Goal: Use online tool/utility: Utilize a website feature to perform a specific function

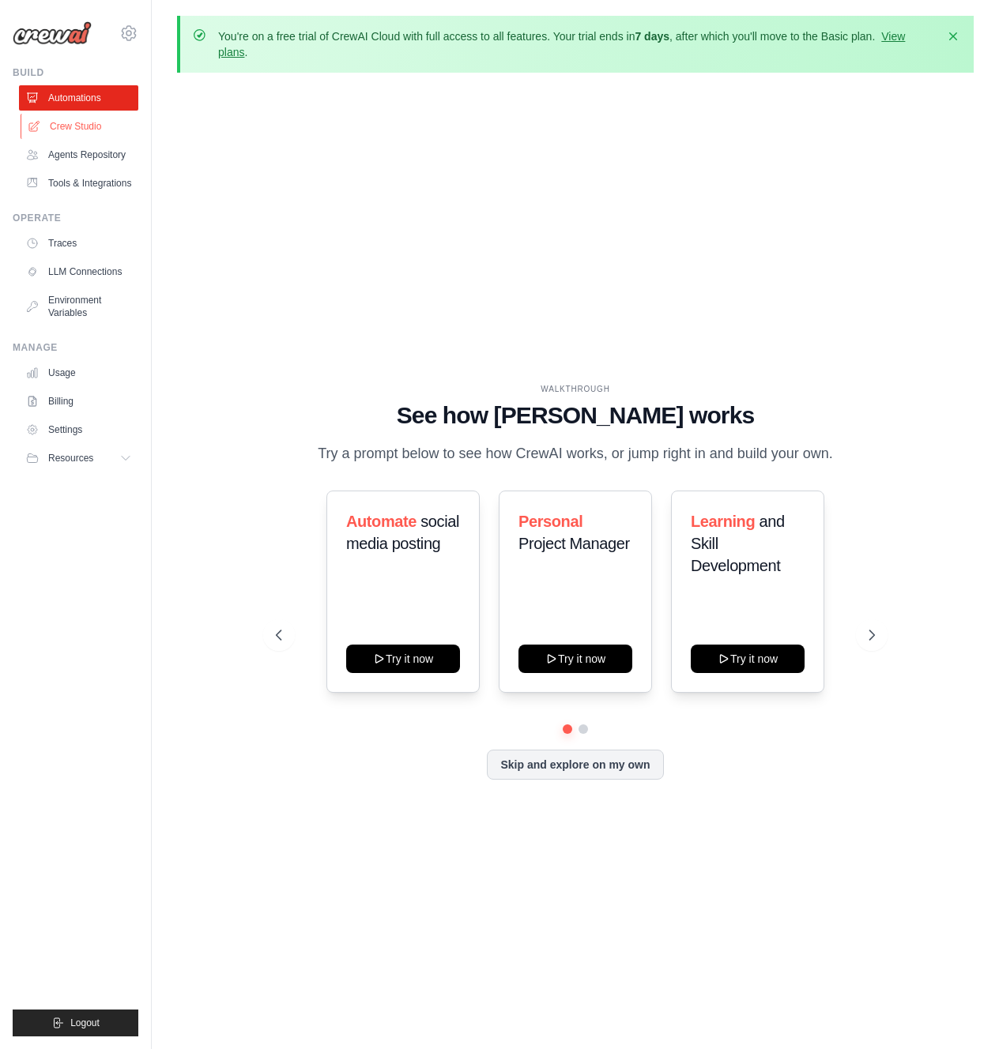
click at [58, 115] on link "Crew Studio" at bounding box center [80, 126] width 119 height 25
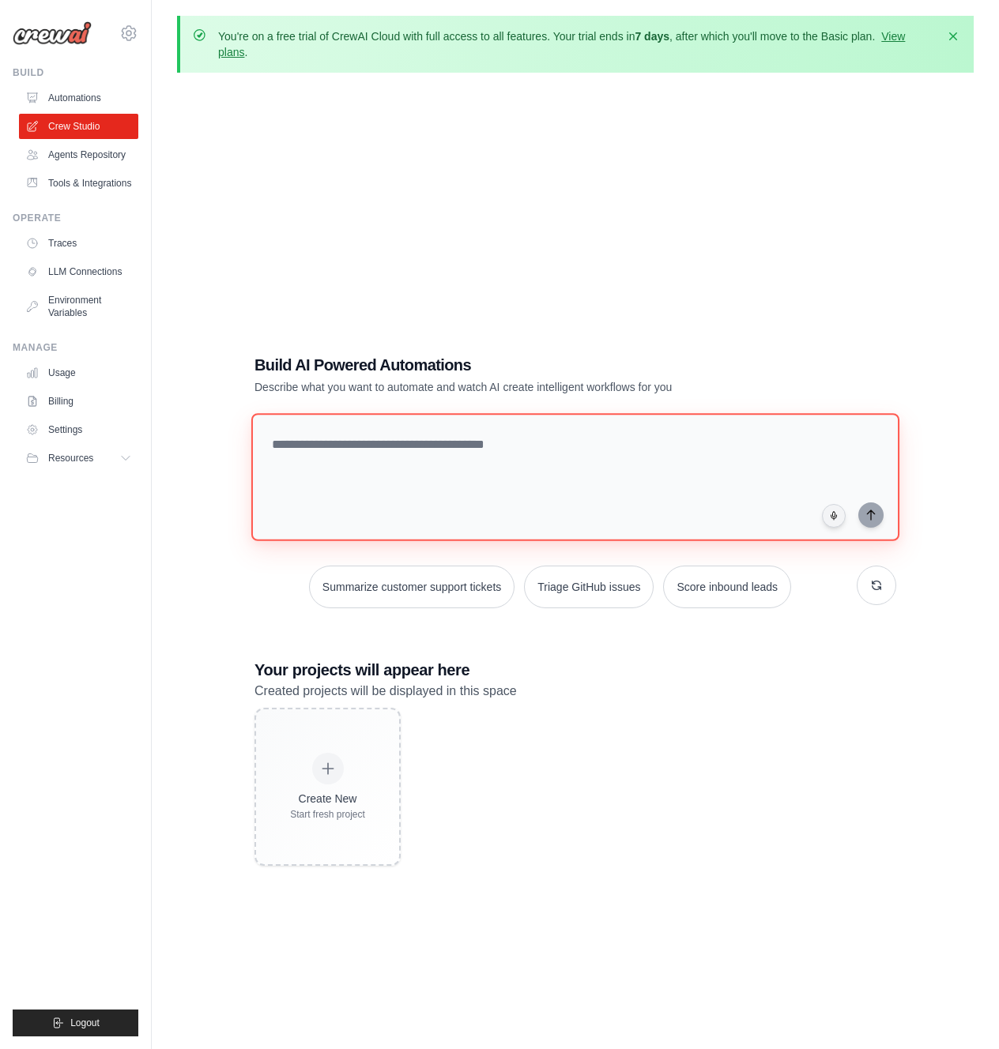
click at [379, 453] on textarea at bounding box center [575, 477] width 648 height 128
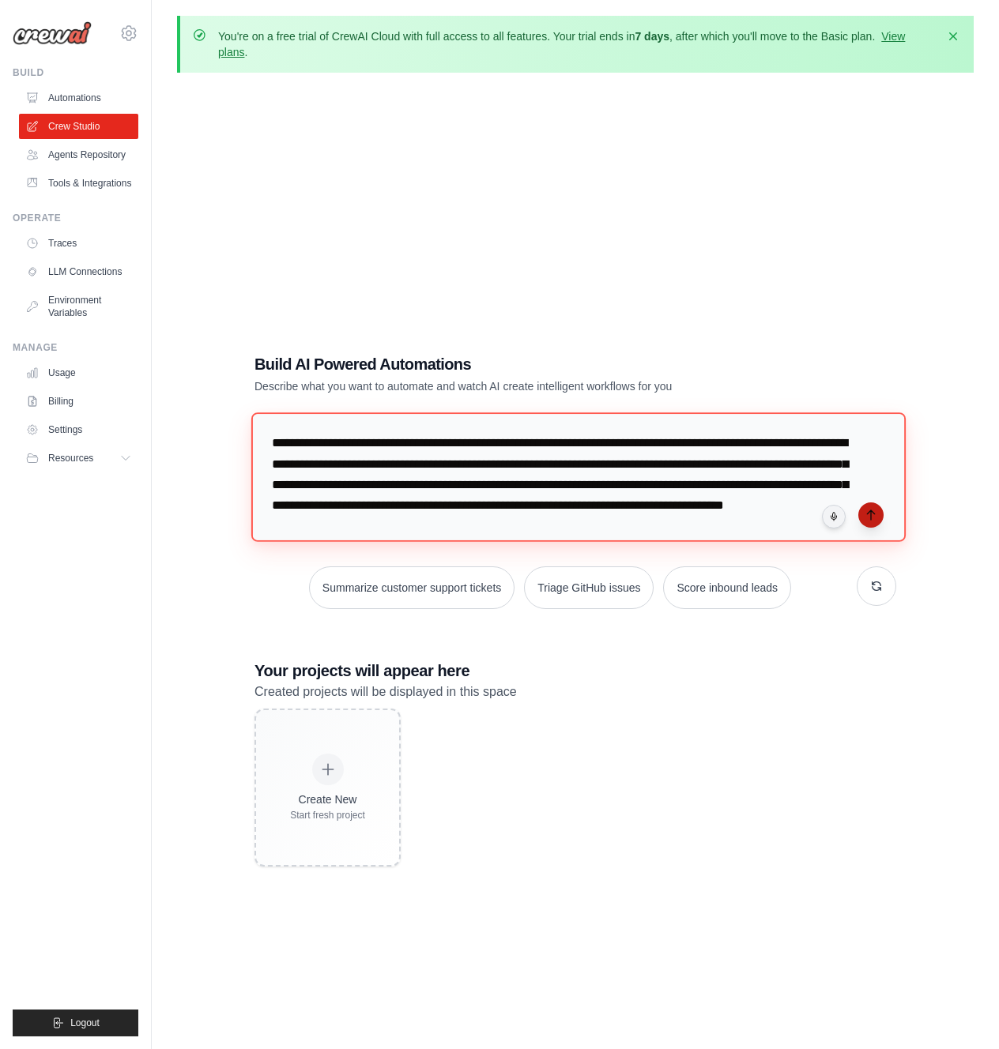
type textarea "**********"
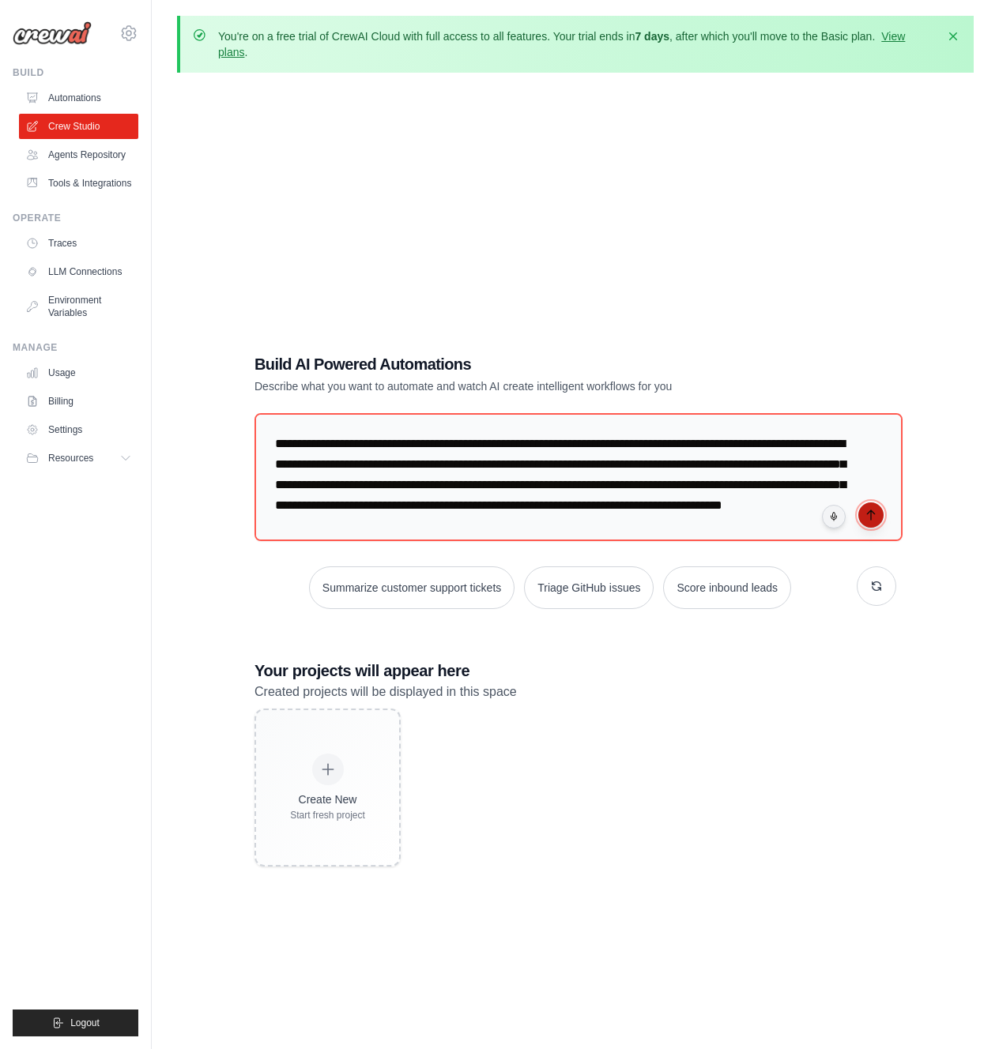
click at [867, 514] on icon "submit" at bounding box center [870, 515] width 13 height 13
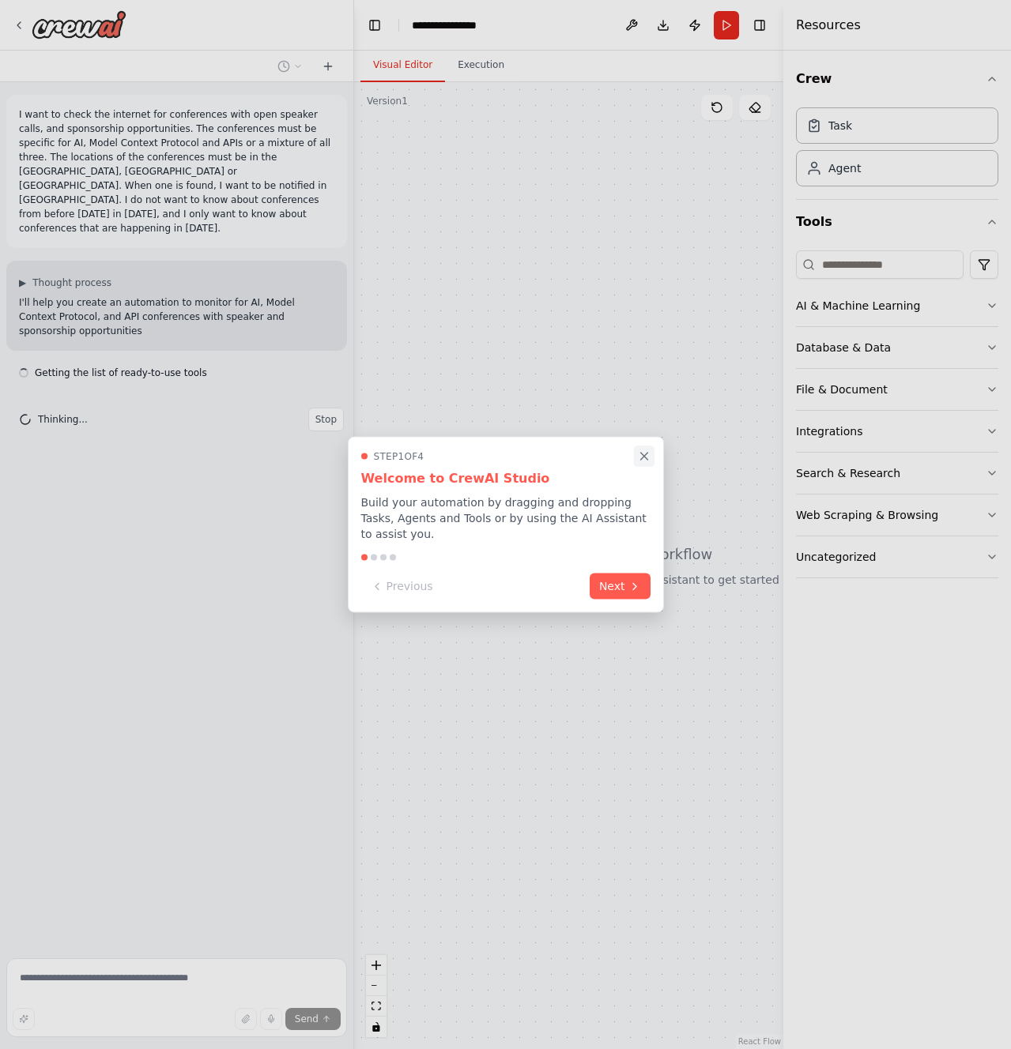
click at [640, 454] on icon "Close walkthrough" at bounding box center [644, 457] width 14 height 14
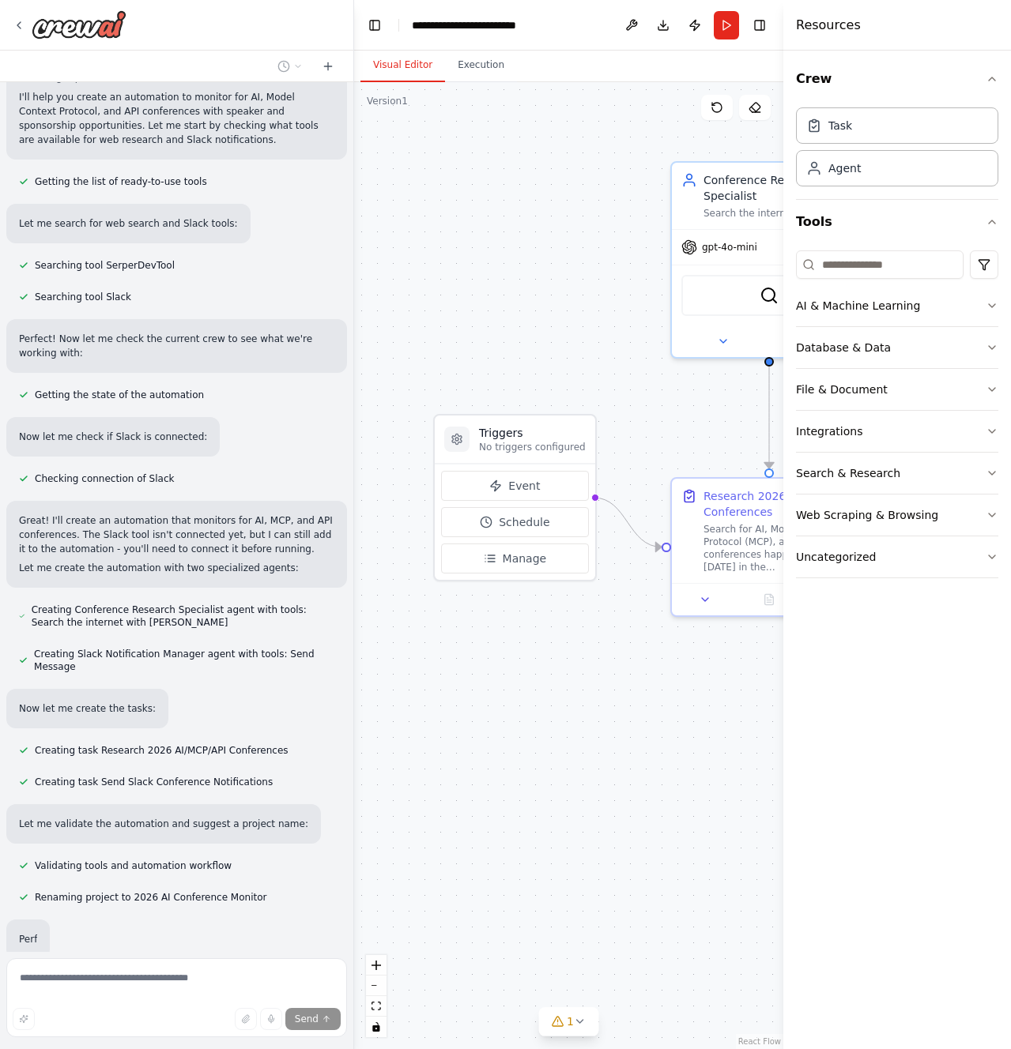
scroll to position [258, 0]
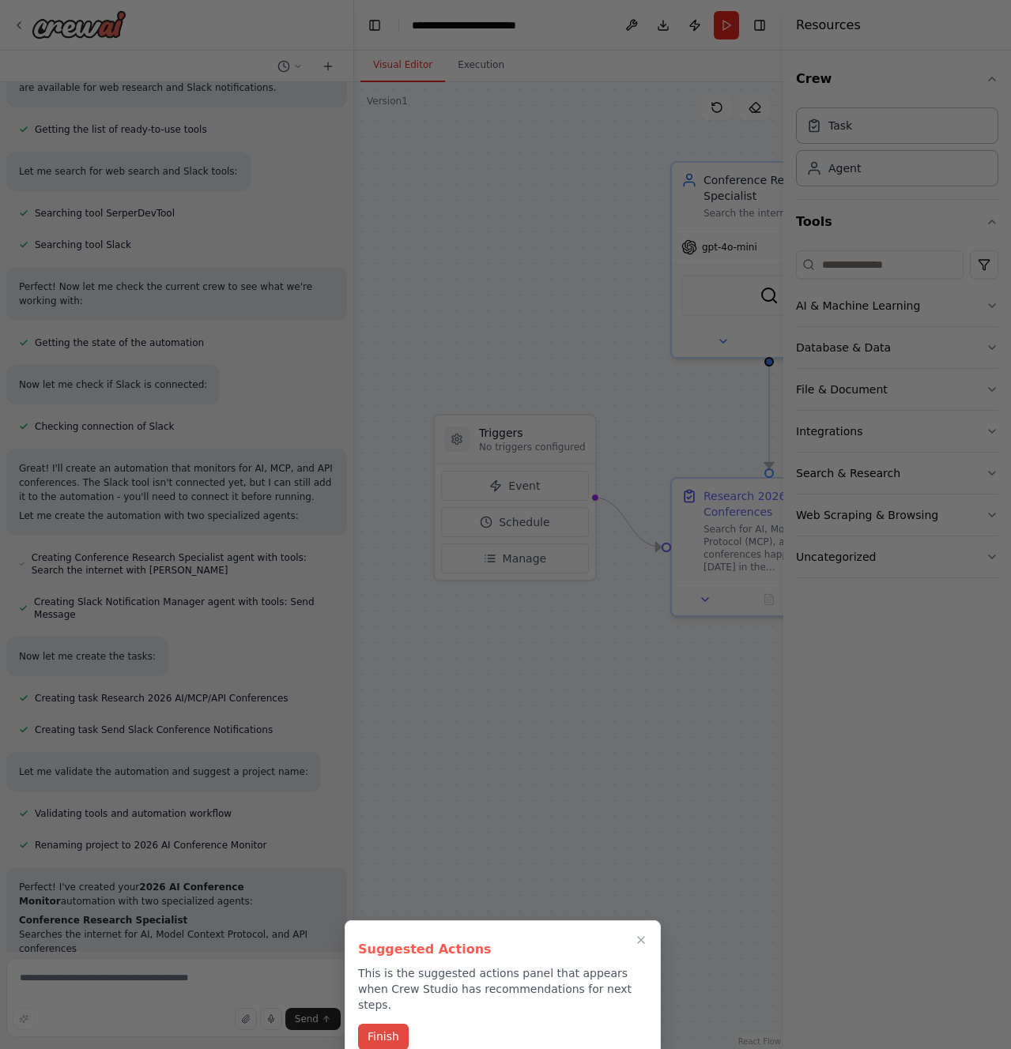
click at [391, 1024] on button "Finish" at bounding box center [383, 1037] width 51 height 26
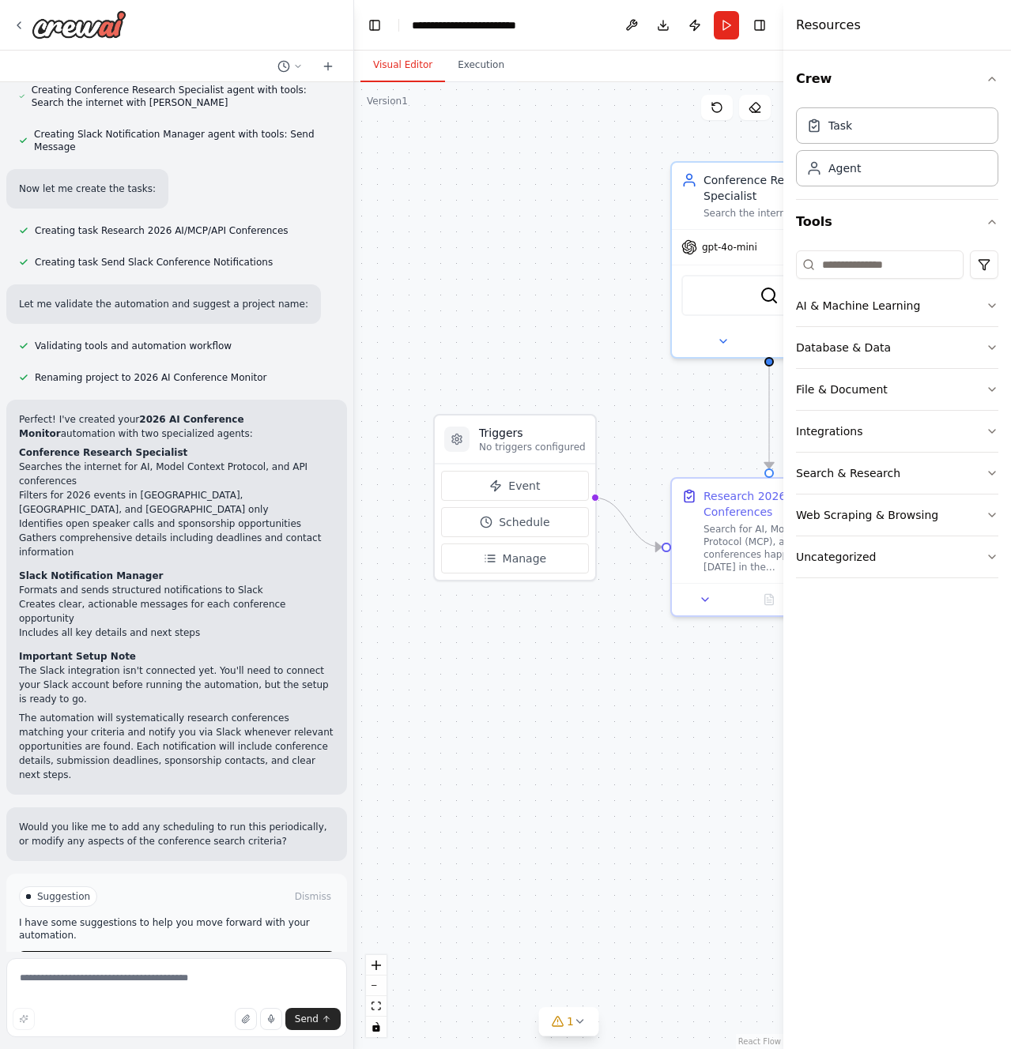
scroll to position [732, 0]
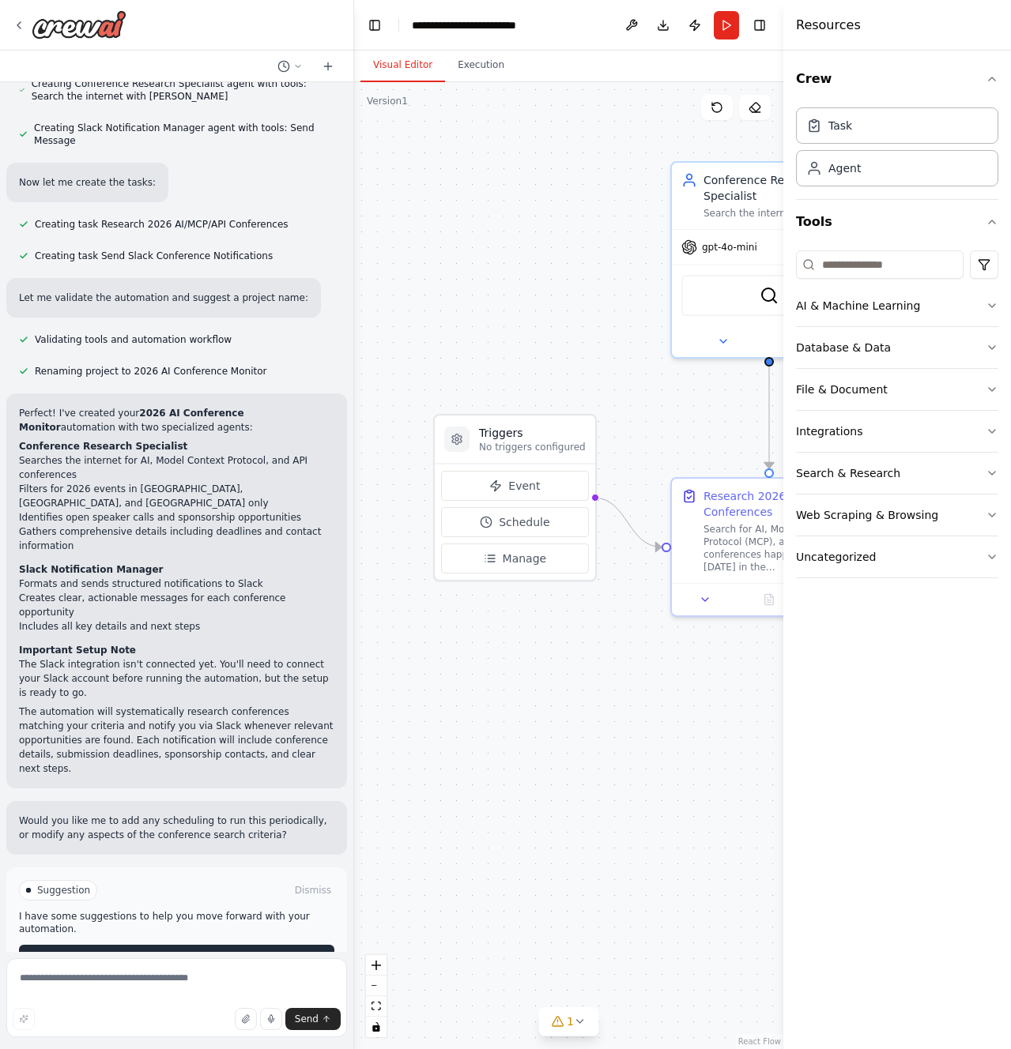
click at [173, 951] on span "Run Automation" at bounding box center [183, 957] width 77 height 13
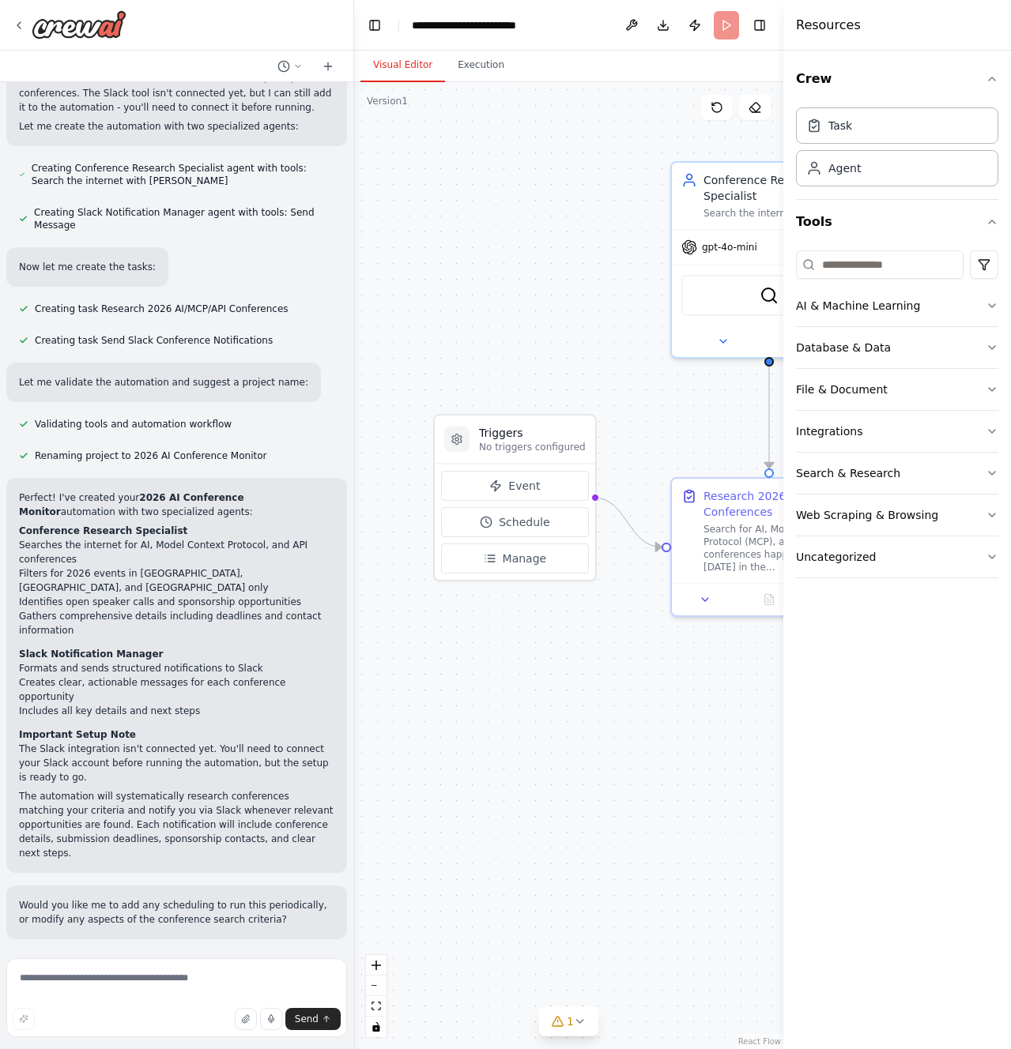
scroll to position [604, 0]
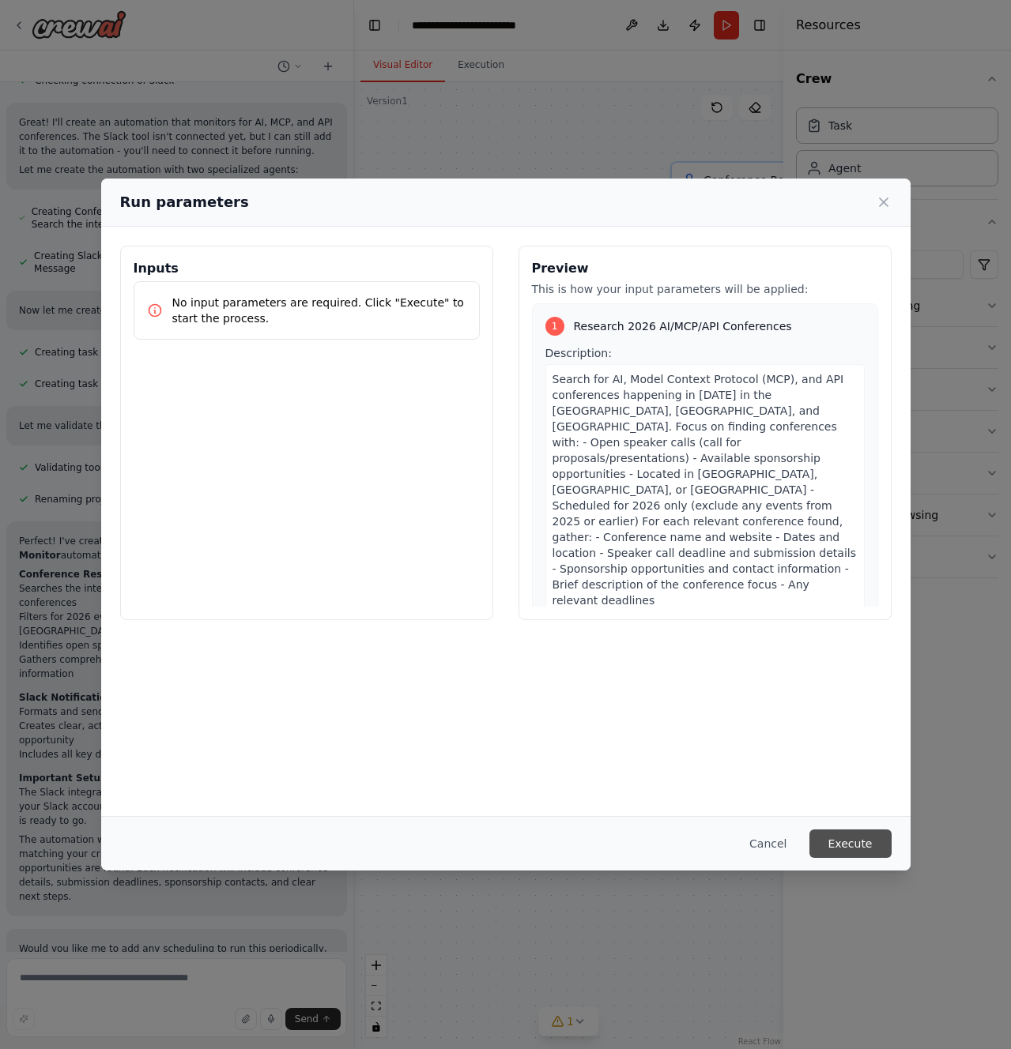
click at [839, 838] on button "Execute" at bounding box center [850, 844] width 82 height 28
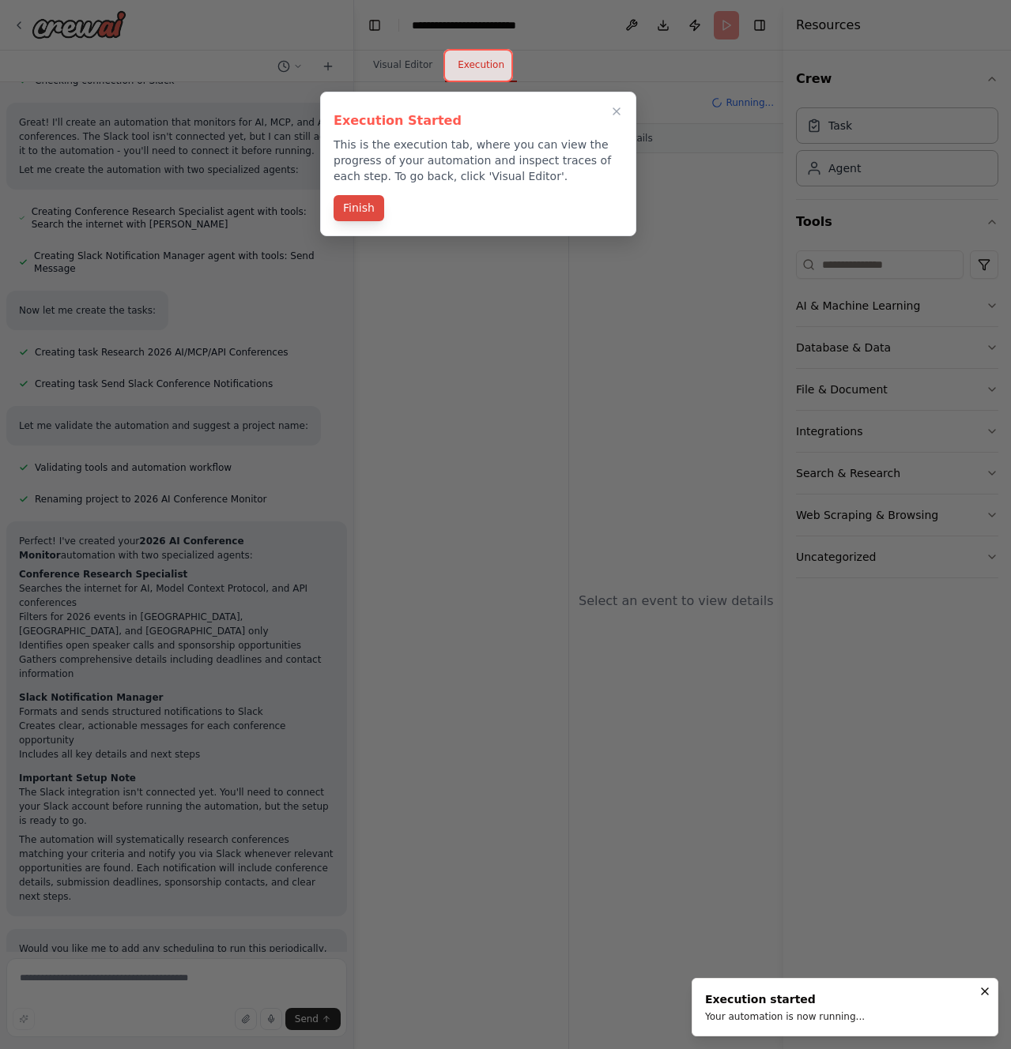
click at [349, 213] on button "Finish" at bounding box center [358, 208] width 51 height 26
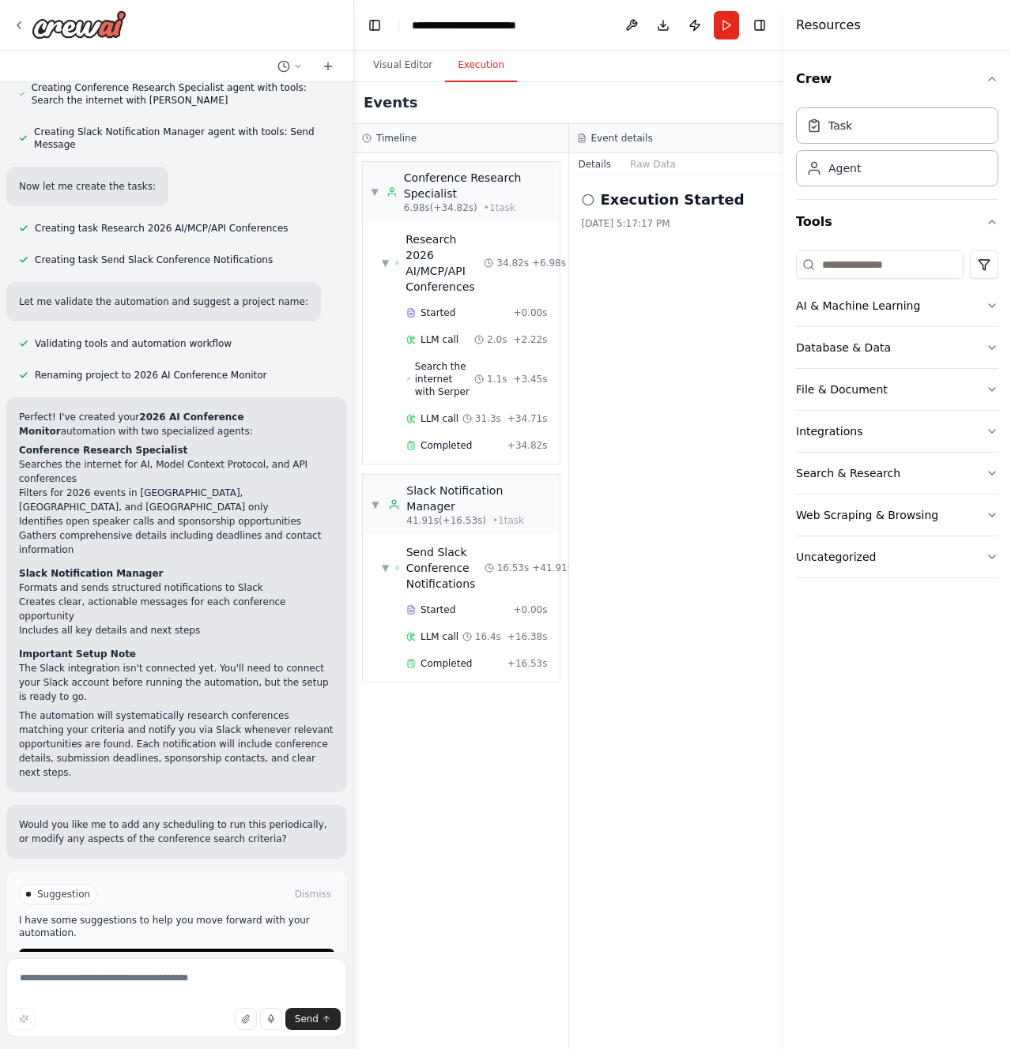
scroll to position [732, 0]
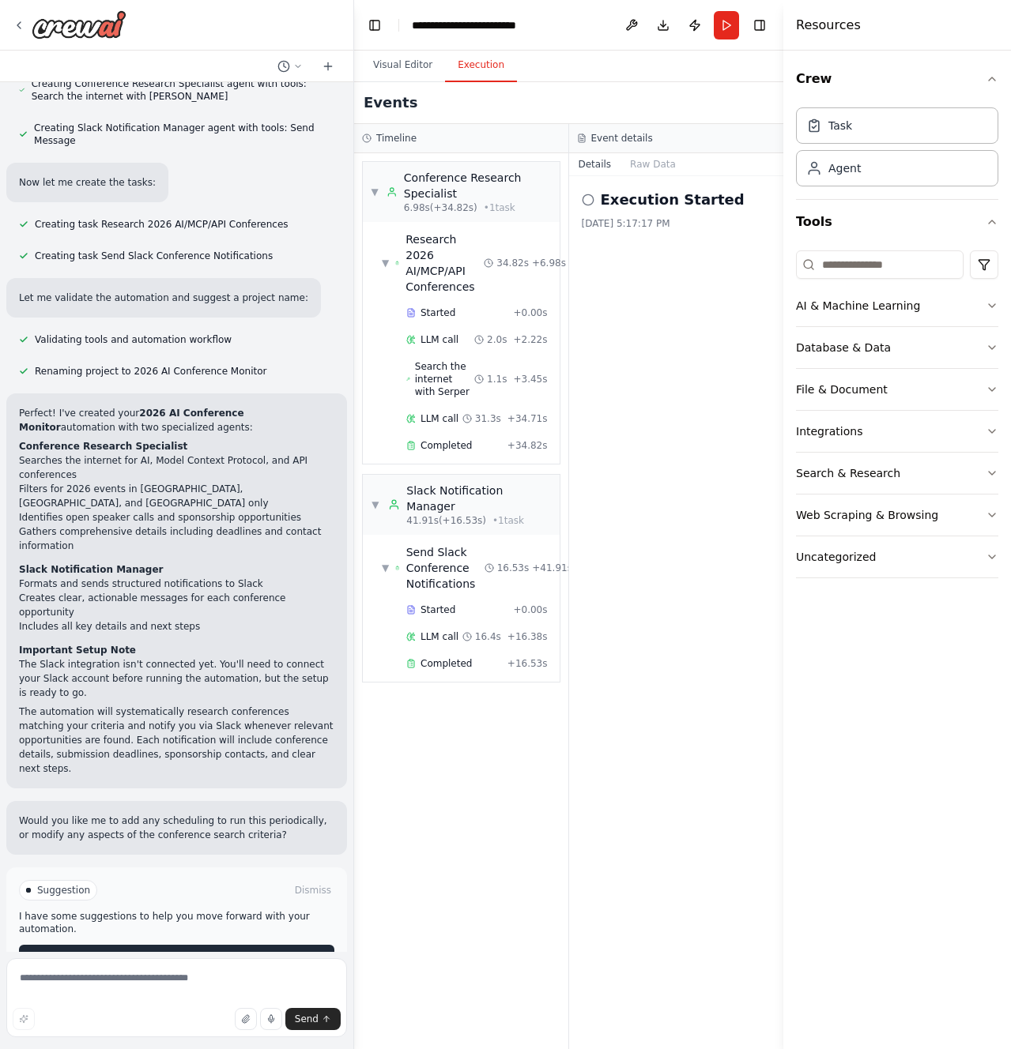
click at [176, 951] on span "Improve automation" at bounding box center [183, 957] width 96 height 13
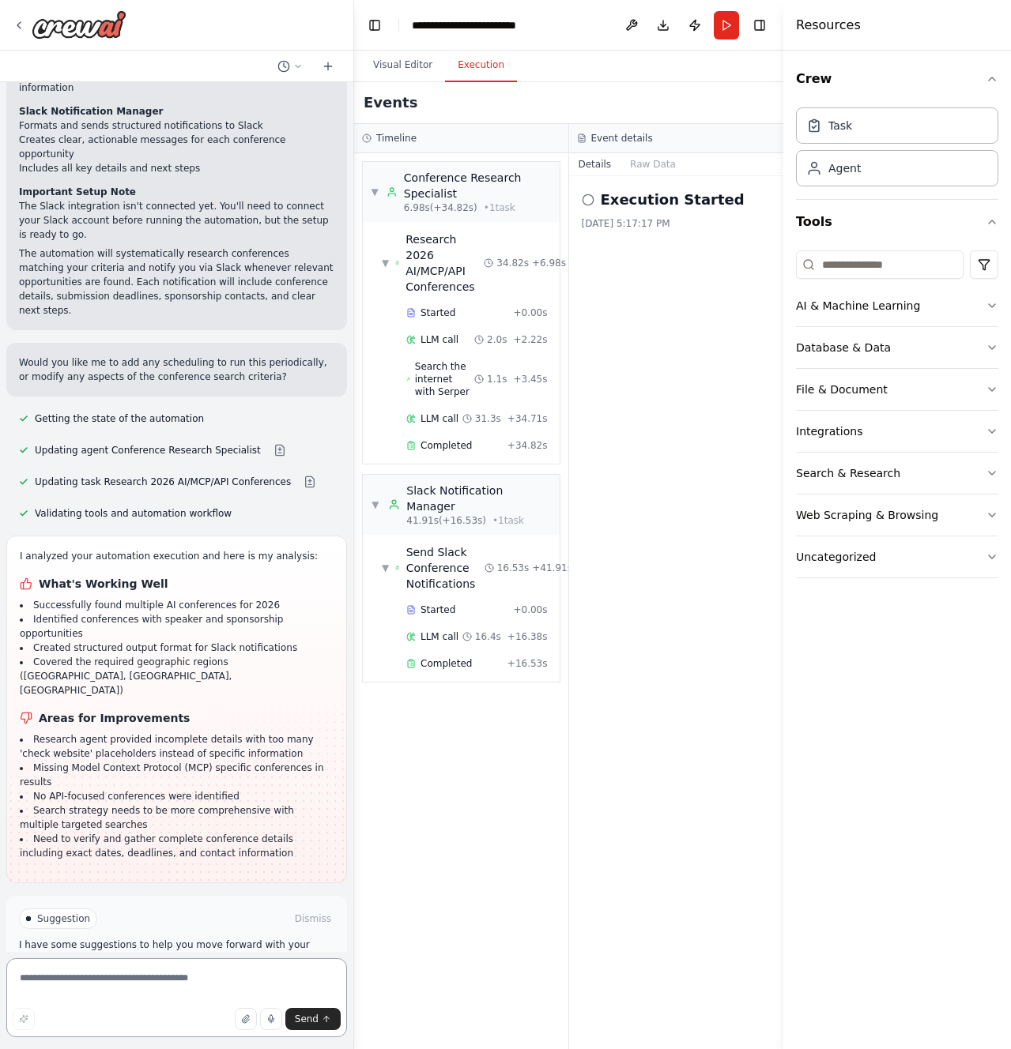
scroll to position [1181, 0]
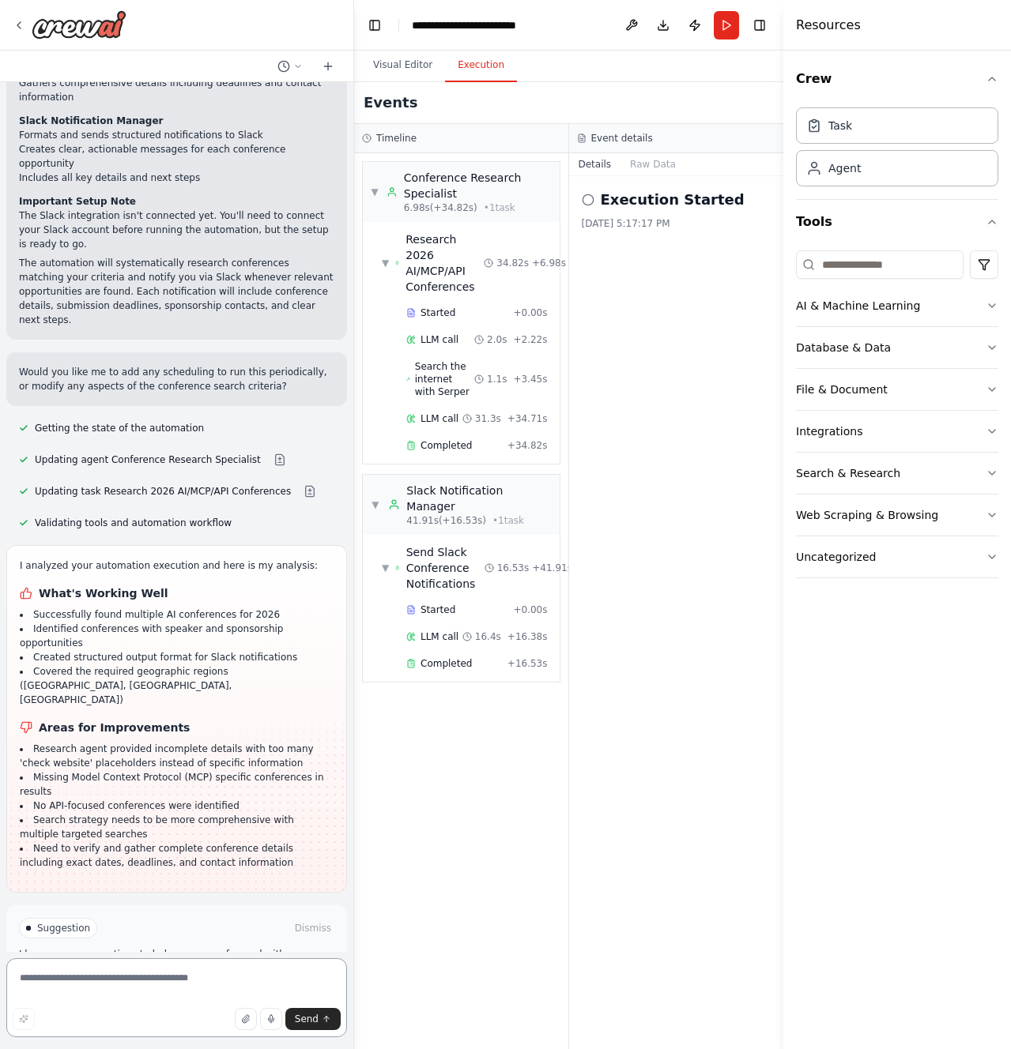
click at [99, 981] on textarea at bounding box center [176, 998] width 341 height 79
type textarea "**********"
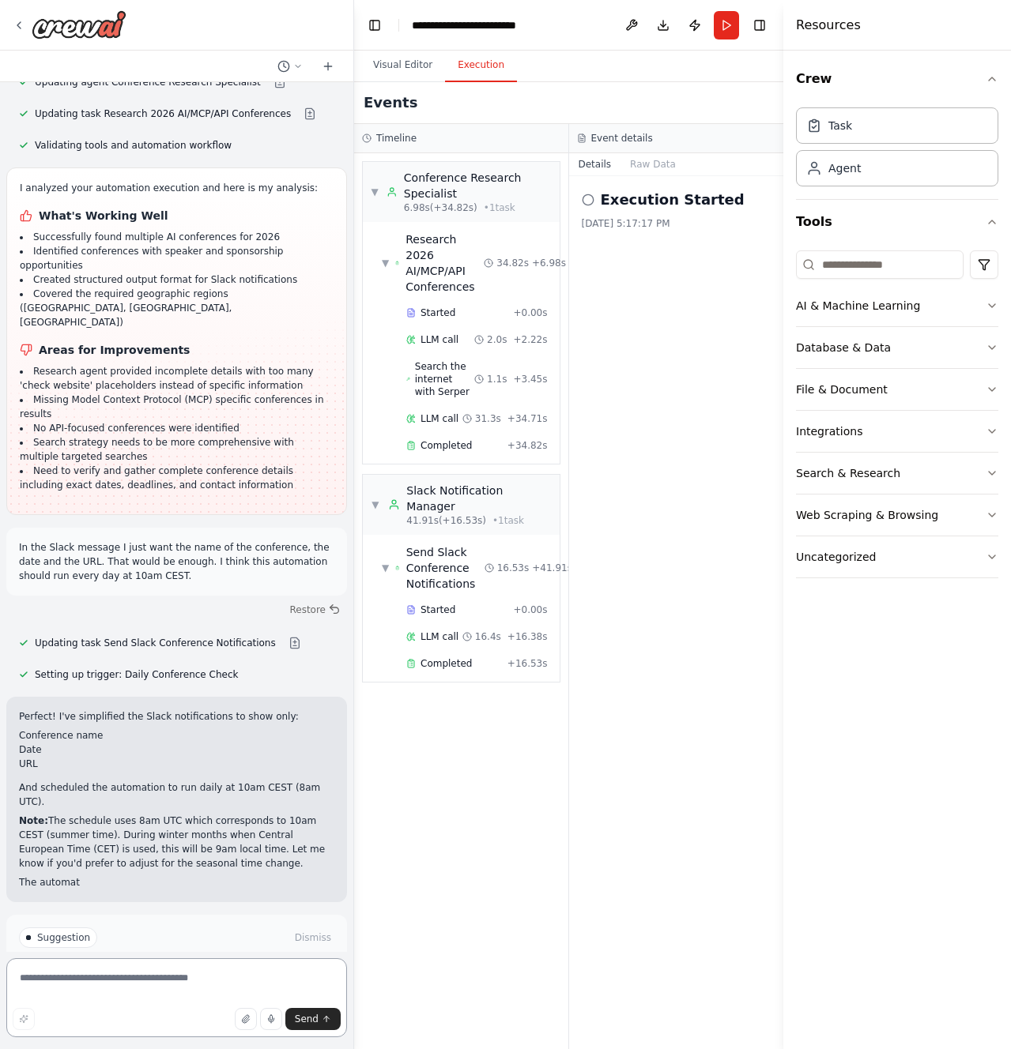
scroll to position [1577, 0]
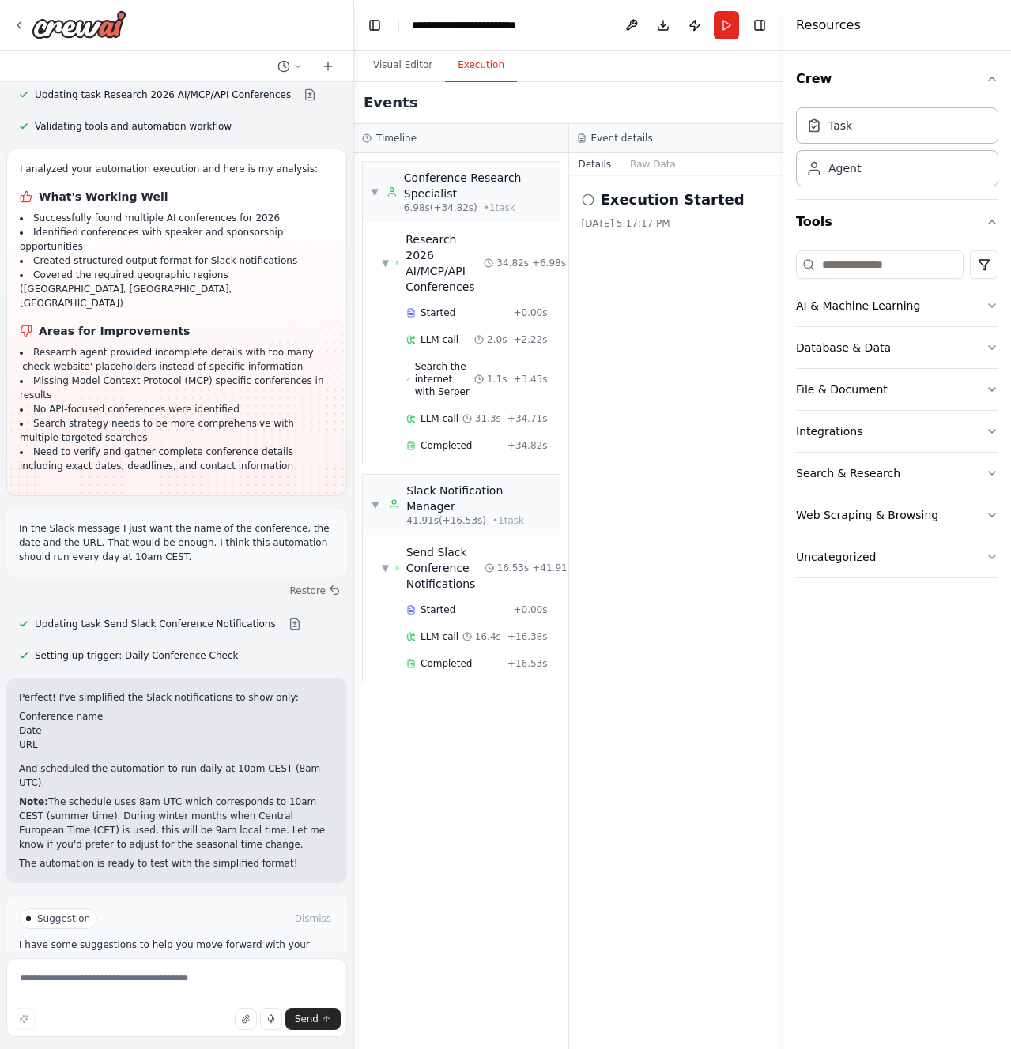
click at [164, 980] on span "Run Automation" at bounding box center [183, 986] width 77 height 13
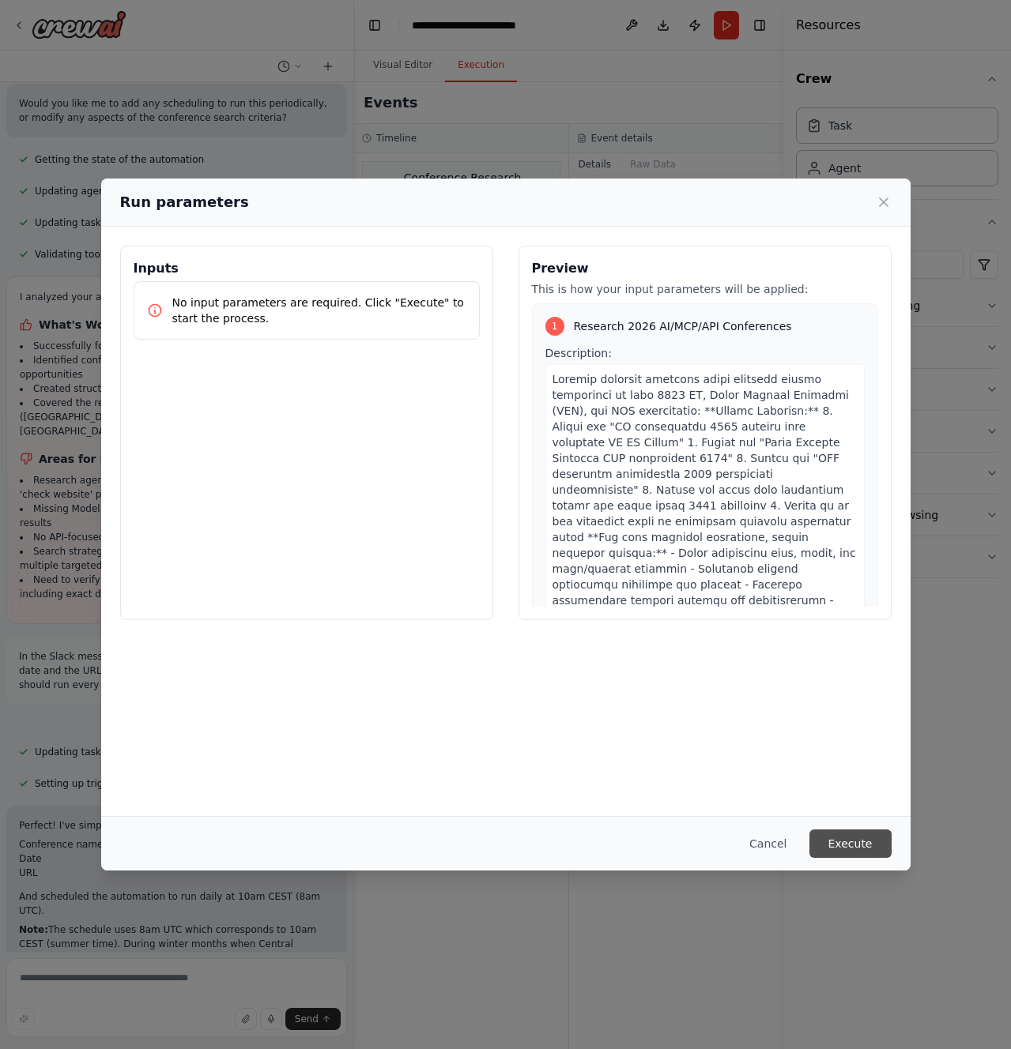
click at [841, 841] on button "Execute" at bounding box center [850, 844] width 82 height 28
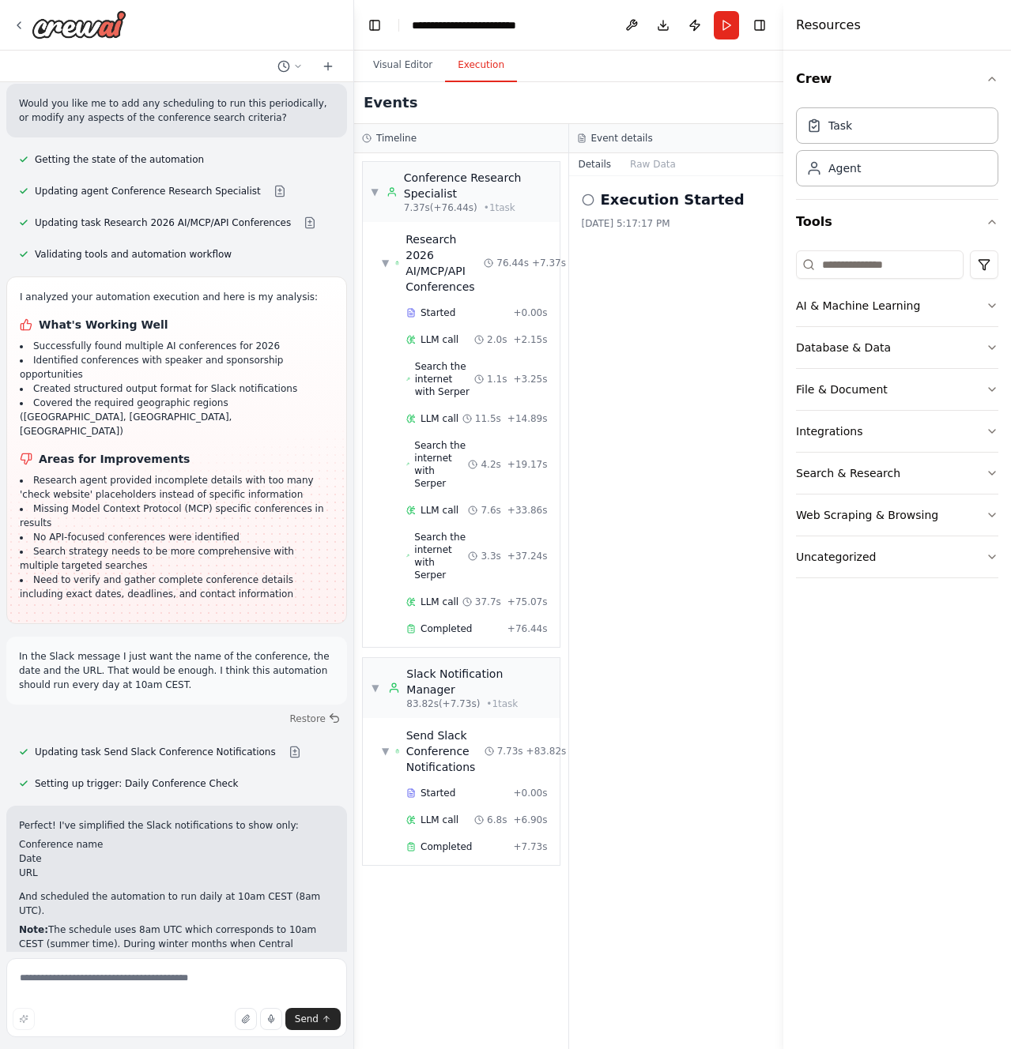
scroll to position [1577, 0]
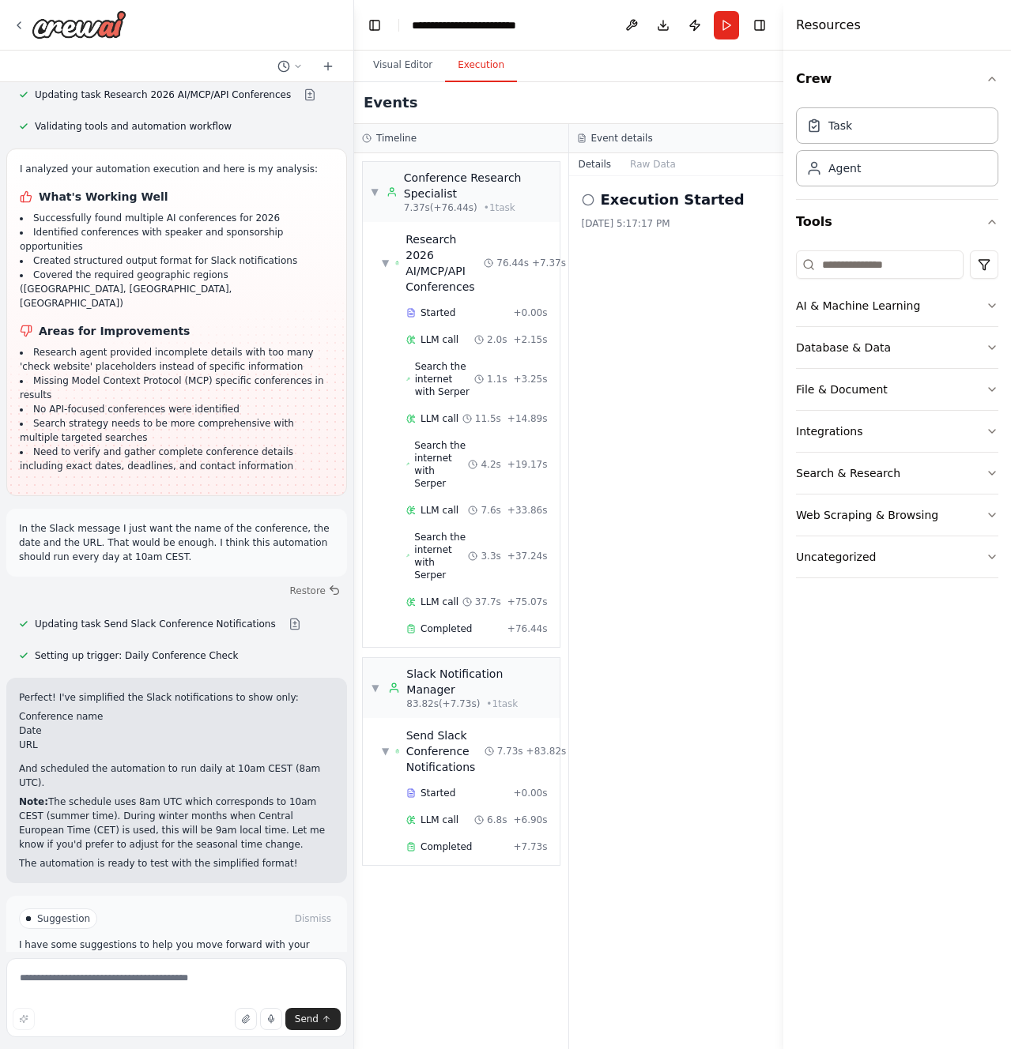
click at [168, 980] on span "Improve automation" at bounding box center [183, 986] width 96 height 13
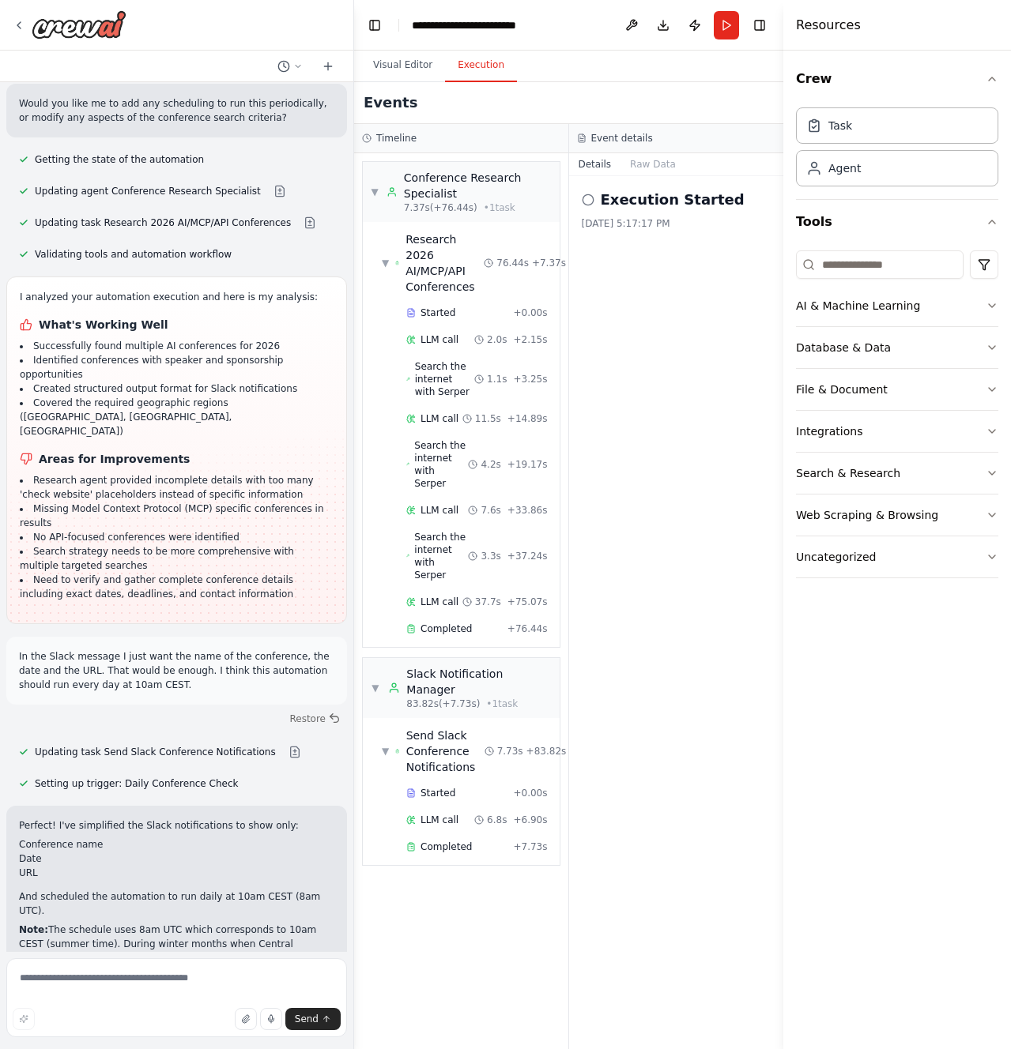
scroll to position [1511, 0]
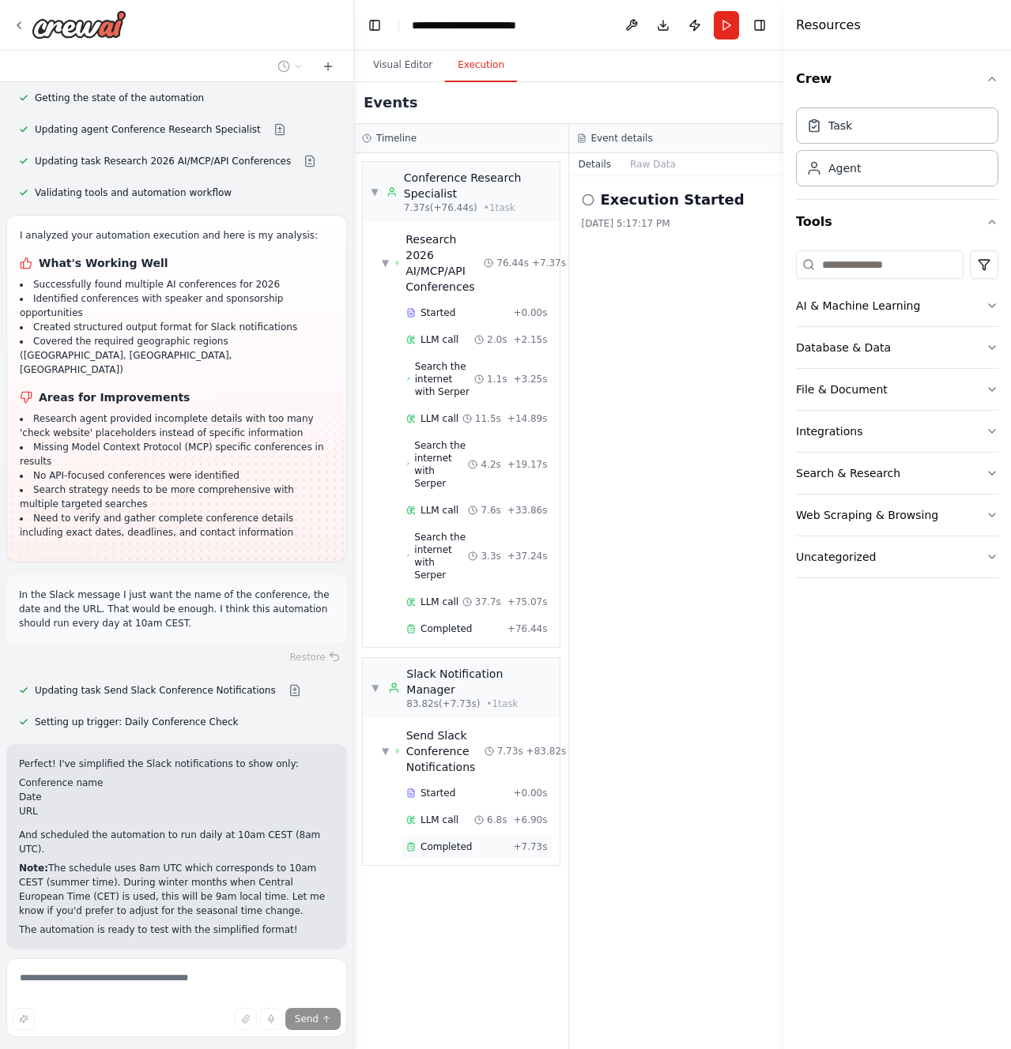
click at [474, 835] on div "Completed + 7.73s" at bounding box center [477, 847] width 153 height 24
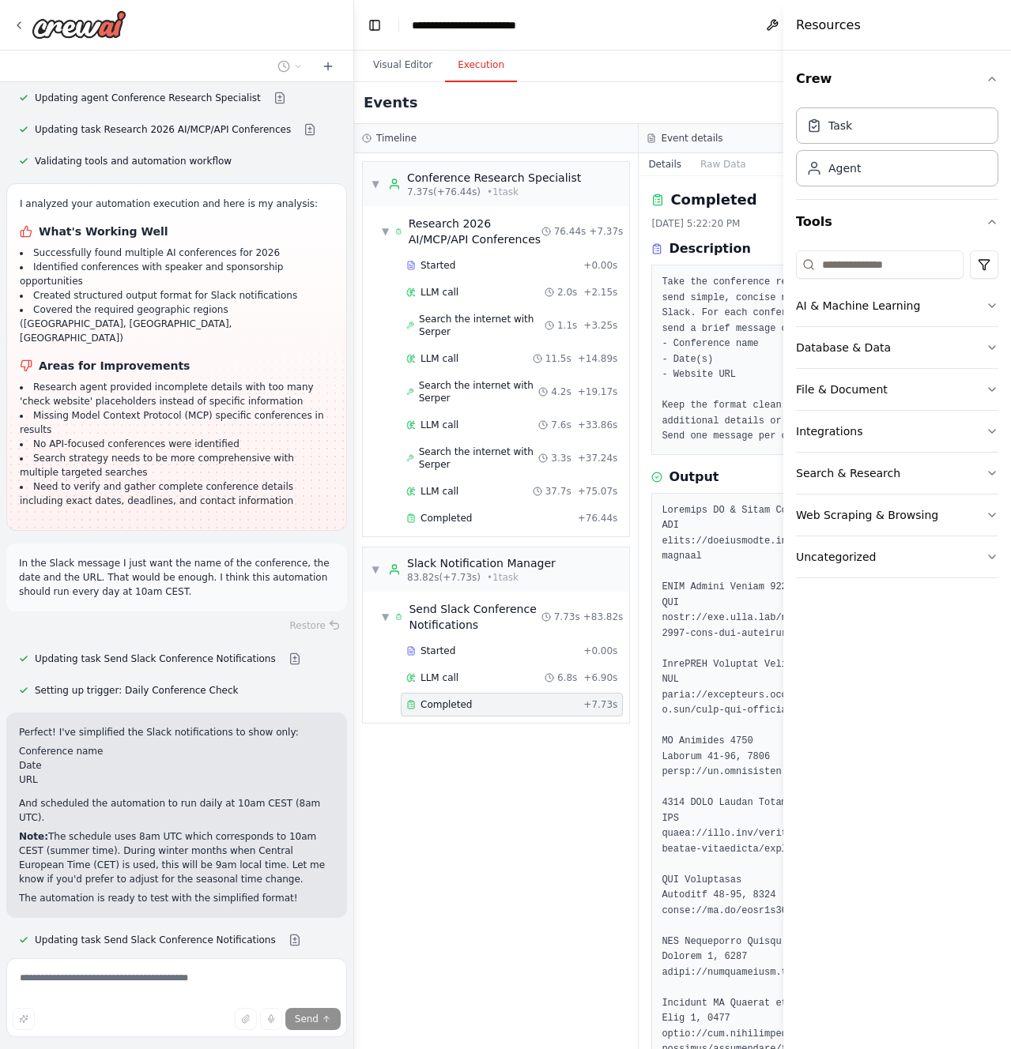
scroll to position [1587, 0]
